Goal: Task Accomplishment & Management: Use online tool/utility

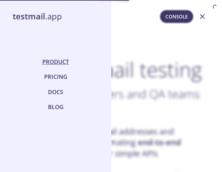
drag, startPoint x: 0, startPoint y: 0, endPoint x: 167, endPoint y: 19, distance: 167.8
click at [166, 19] on span "Console" at bounding box center [177, 16] width 22 height 8
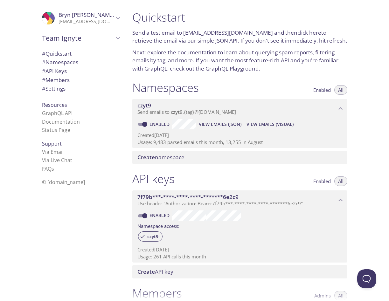
click at [222, 32] on link "[EMAIL_ADDRESS][DOMAIN_NAME]" at bounding box center [228, 32] width 90 height 7
click at [222, 125] on span "View Emails (Visual)" at bounding box center [270, 125] width 47 height 8
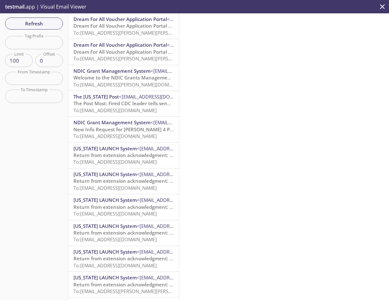
click at [115, 29] on span "Dream For All Voucher Application Portal 암호 변경" at bounding box center [130, 26] width 115 height 6
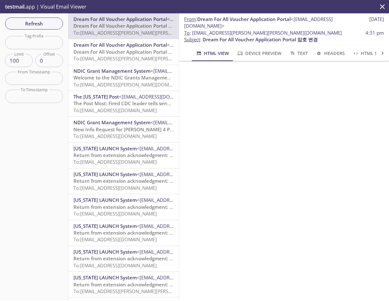
click at [52, 158] on div "Refresh Filters Tag Prefix Tag Prefix Limit 100 Limit Offset 0 Offset From Time…" at bounding box center [34, 156] width 68 height 287
